Goal: Information Seeking & Learning: Learn about a topic

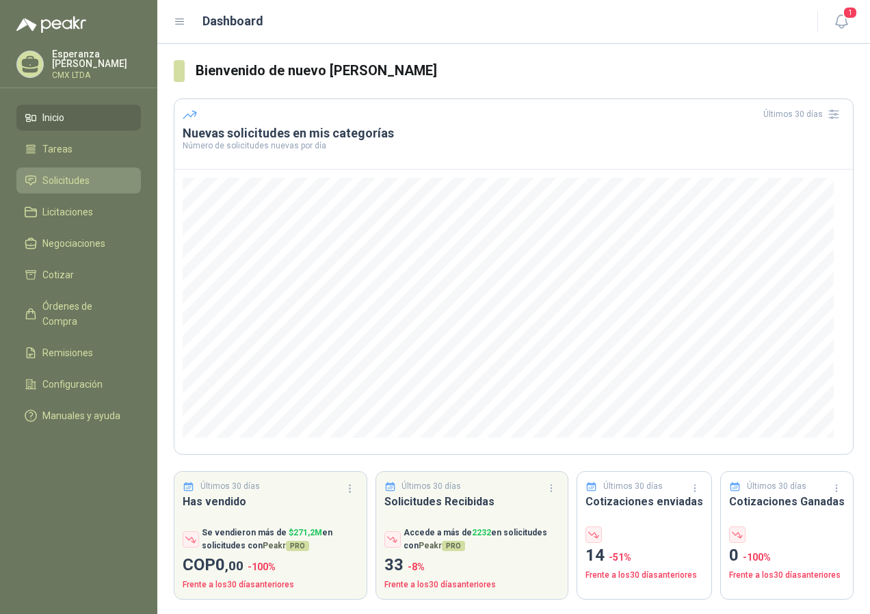
click at [68, 176] on span "Solicitudes" at bounding box center [65, 180] width 47 height 15
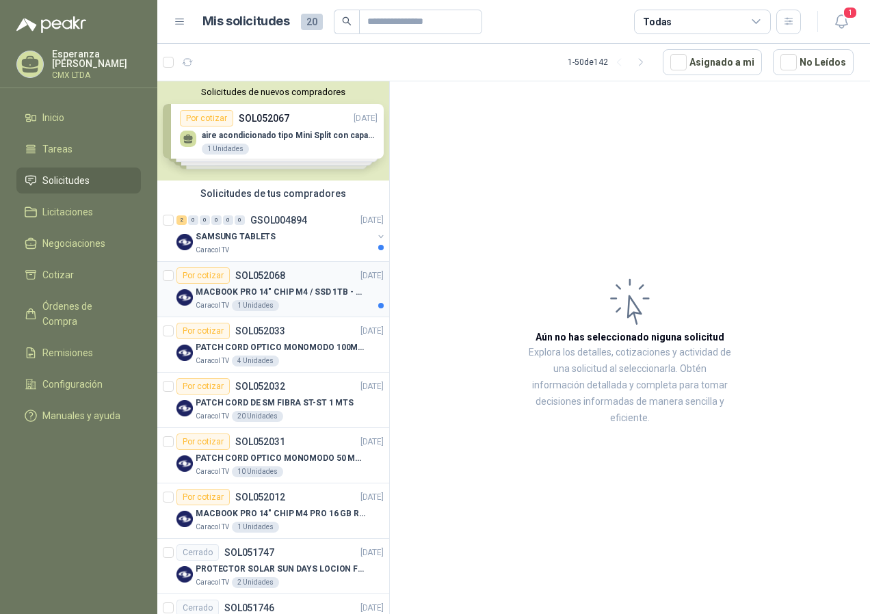
click at [289, 299] on div "MACBOOK PRO 14" CHIP M4 / SSD 1TB - 24 GB RAM" at bounding box center [290, 292] width 188 height 16
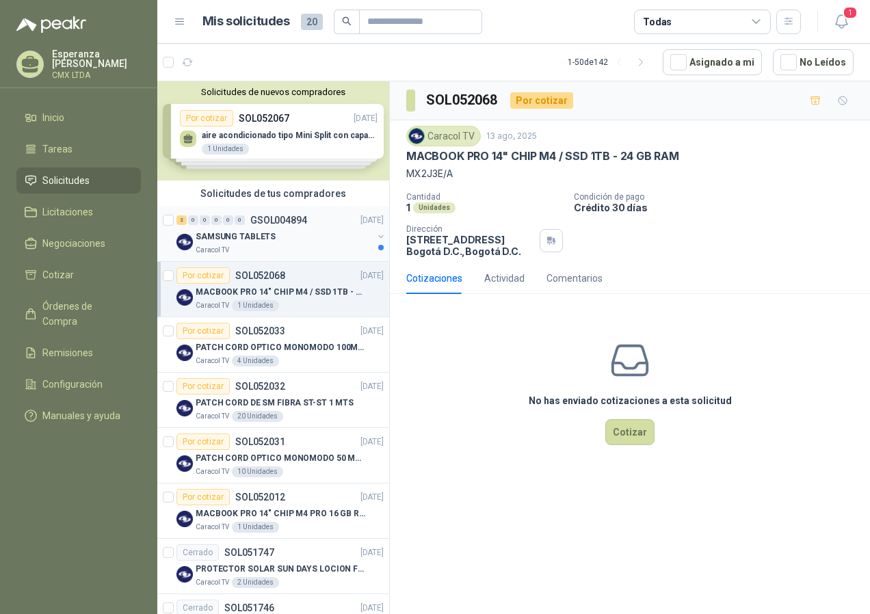
click at [254, 250] on div "Caracol TV" at bounding box center [284, 250] width 177 height 11
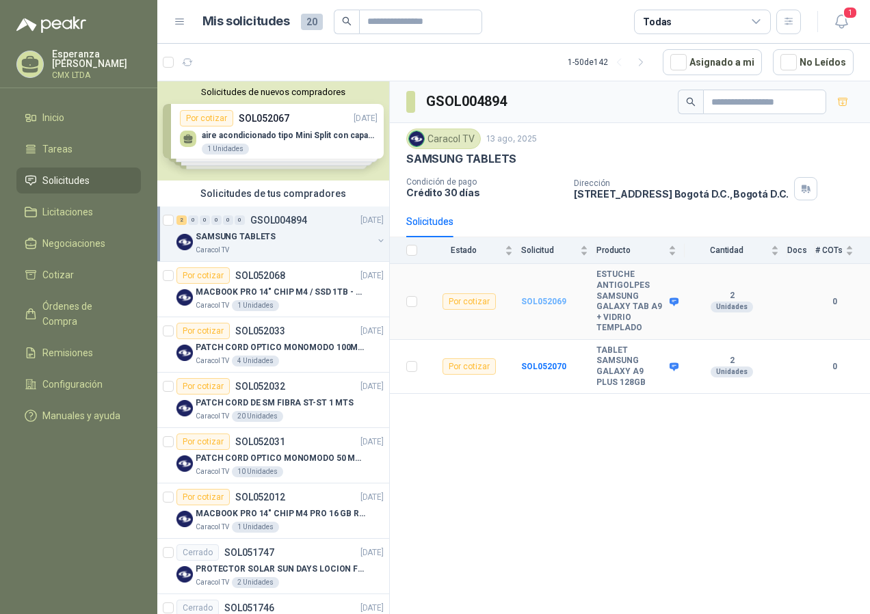
click at [531, 297] on b "SOL052069" at bounding box center [543, 302] width 45 height 10
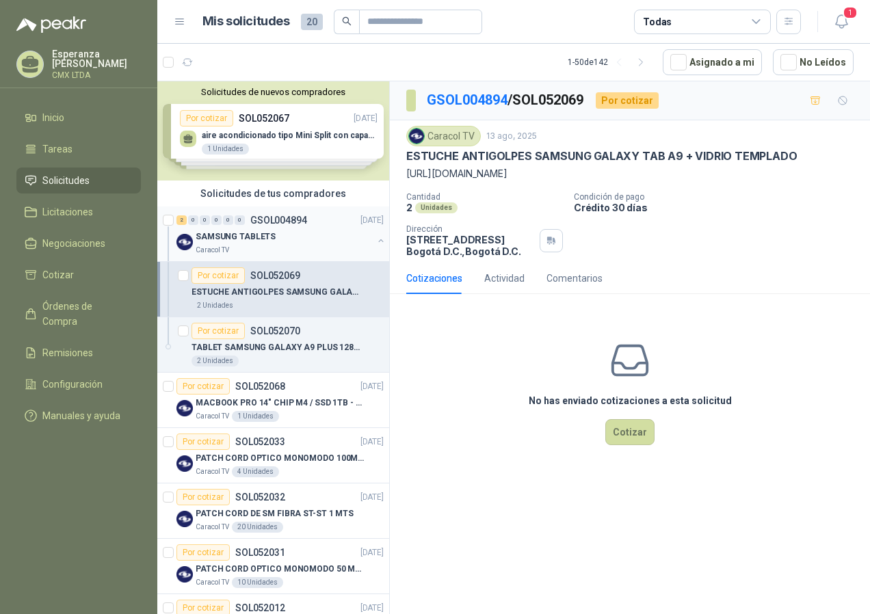
click at [251, 236] on p "SAMSUNG TABLETS" at bounding box center [236, 236] width 80 height 13
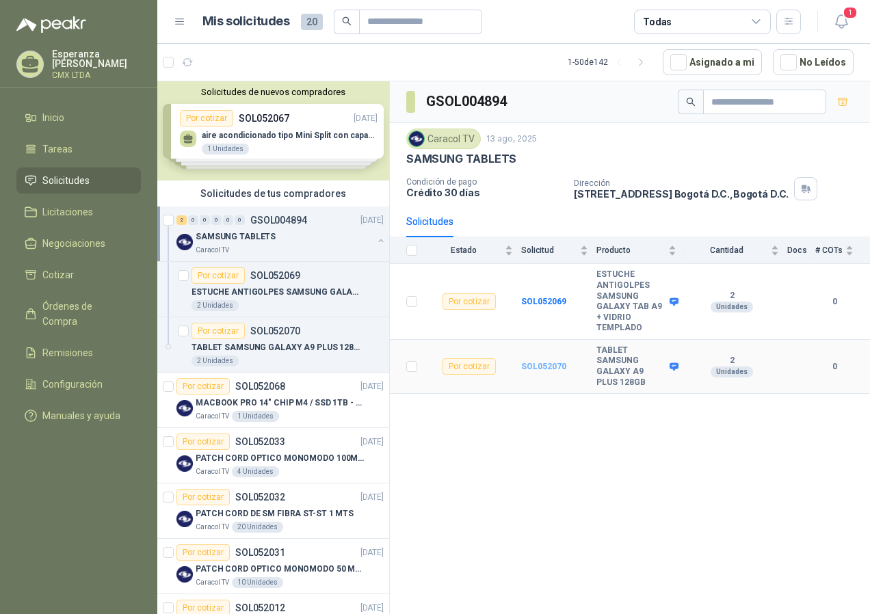
click at [538, 366] on b "SOL052070" at bounding box center [543, 367] width 45 height 10
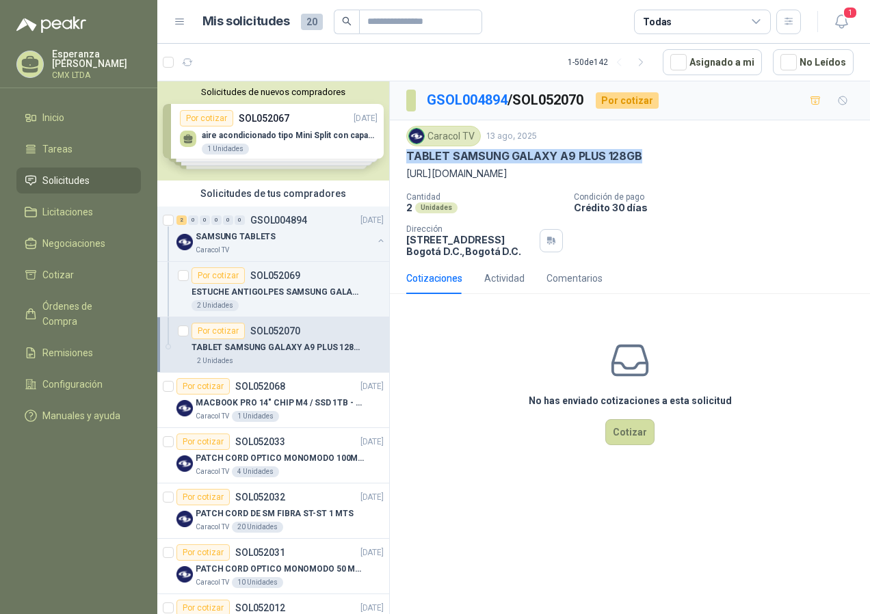
drag, startPoint x: 407, startPoint y: 157, endPoint x: 639, endPoint y: 154, distance: 231.8
click at [639, 154] on div "TABLET SAMSUNG GALAXY A9 PLUS 128GB" at bounding box center [629, 156] width 447 height 14
copy p "TABLET SAMSUNG GALAXY A9 PLUS 128GB"
click at [410, 174] on div "Caracol TV 13 ago, 2025 TABLET SAMSUNG GALAXY A9 PLUS 128GB [URL][DOMAIN_NAME] …" at bounding box center [630, 191] width 480 height 142
click at [410, 172] on p "[URL][DOMAIN_NAME]" at bounding box center [629, 173] width 447 height 15
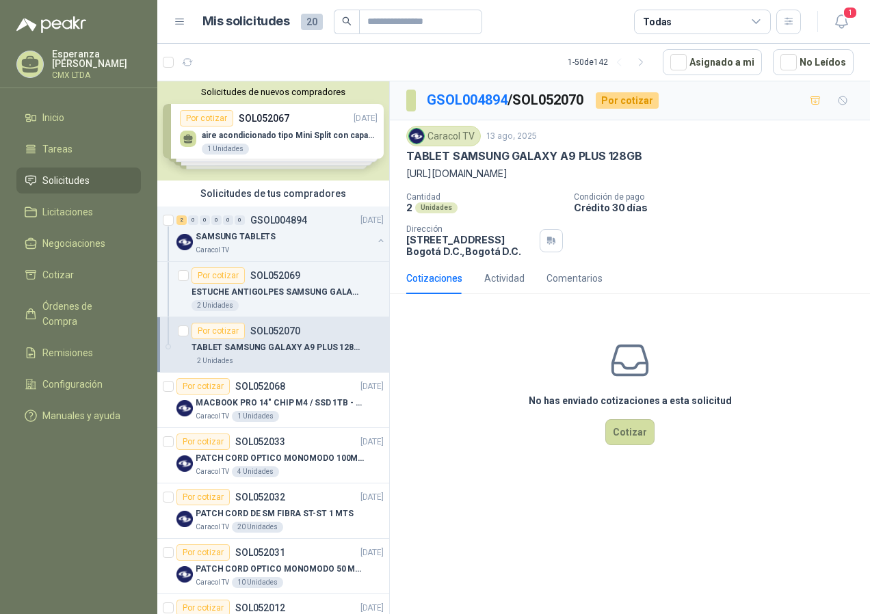
drag, startPoint x: 405, startPoint y: 172, endPoint x: 536, endPoint y: 193, distance: 133.0
click at [536, 193] on div "Caracol TV 13 ago, 2025 TABLET SAMSUNG GALAXY A9 PLUS 128GB [URL][DOMAIN_NAME] …" at bounding box center [630, 191] width 480 height 142
drag, startPoint x: 536, startPoint y: 193, endPoint x: 490, endPoint y: 185, distance: 47.2
copy p "[URL][DOMAIN_NAME]"
click at [518, 203] on div "Caracol TV 13 ago, 2025 TABLET SAMSUNG GALAXY A9 PLUS 128GB [URL][DOMAIN_NAME] …" at bounding box center [629, 191] width 447 height 131
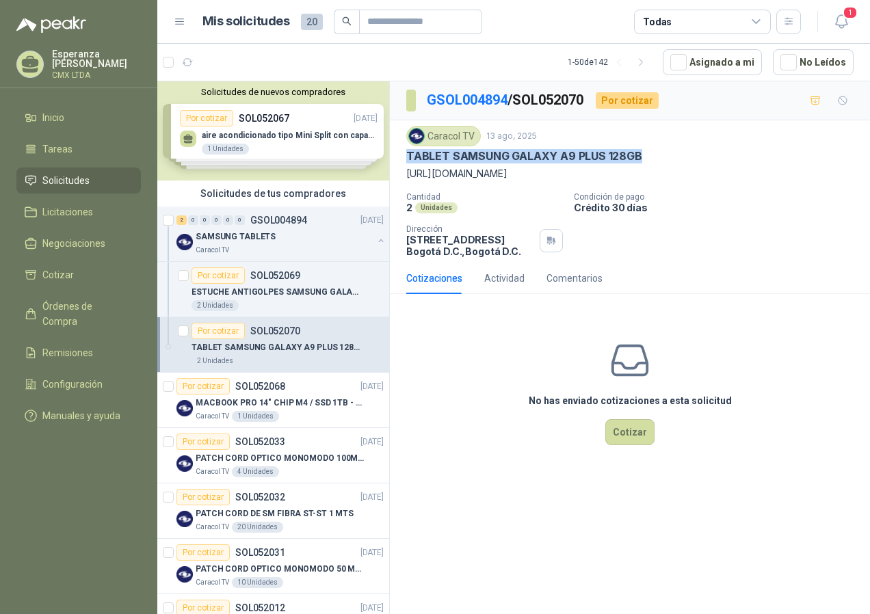
drag, startPoint x: 405, startPoint y: 155, endPoint x: 649, endPoint y: 159, distance: 244.1
click at [649, 159] on div "Caracol TV 13 ago, 2025 TABLET SAMSUNG GALAXY A9 PLUS 128GB [URL][DOMAIN_NAME] …" at bounding box center [630, 191] width 480 height 142
copy p "TABLET SAMSUNG GALAXY A9 PLUS 128GB"
click at [247, 300] on div "2 Unidades" at bounding box center [287, 305] width 192 height 11
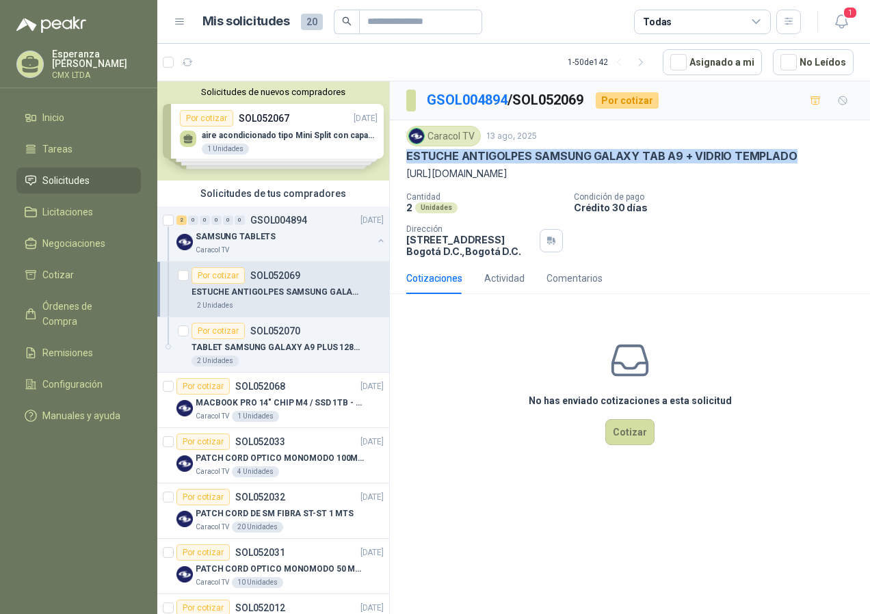
drag, startPoint x: 408, startPoint y: 155, endPoint x: 808, endPoint y: 153, distance: 400.0
click at [808, 153] on div "ESTUCHE ANTIGOLPES SAMSUNG GALAXY TAB A9 + VIDRIO TEMPLADO" at bounding box center [629, 156] width 447 height 14
copy p "ESTUCHE ANTIGOLPES SAMSUNG GALAXY TAB A9 + VIDRIO TEMPLADO"
click at [297, 407] on p "MACBOOK PRO 14" CHIP M4 / SSD 1TB - 24 GB RAM" at bounding box center [281, 403] width 170 height 13
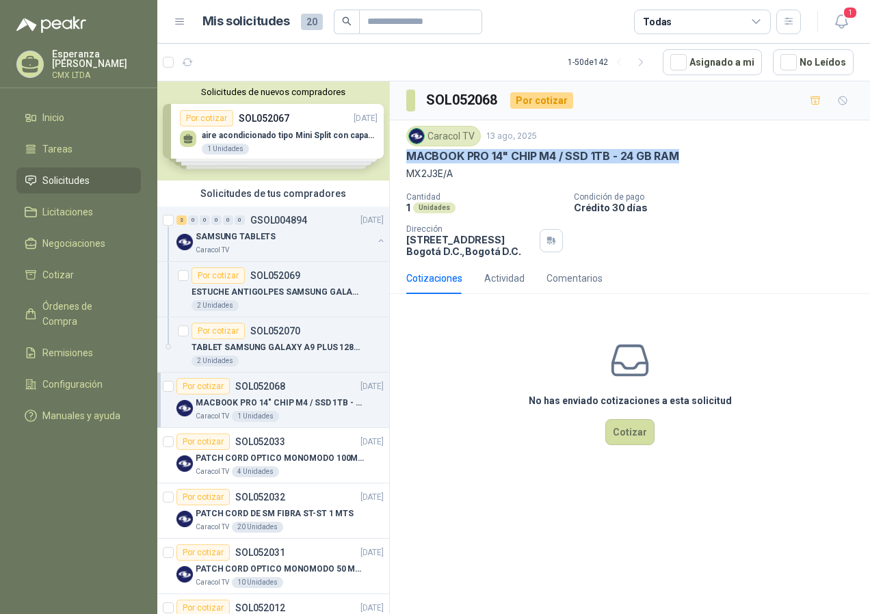
drag, startPoint x: 406, startPoint y: 156, endPoint x: 694, endPoint y: 150, distance: 287.9
click at [694, 150] on div "MACBOOK PRO 14" CHIP M4 / SSD 1TB - 24 GB RAM" at bounding box center [629, 156] width 447 height 14
click at [487, 319] on div "No has enviado cotizaciones a esta solicitud Cotizar" at bounding box center [630, 392] width 480 height 174
drag, startPoint x: 304, startPoint y: 269, endPoint x: 308, endPoint y: 291, distance: 22.1
click at [304, 269] on div "Por cotizar SOL052069" at bounding box center [287, 275] width 192 height 16
